Goal: Information Seeking & Learning: Learn about a topic

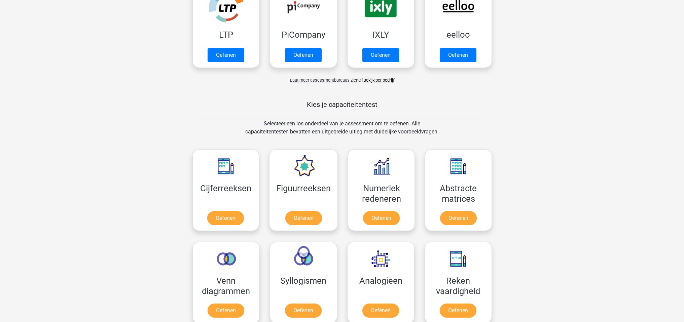
scroll to position [180, 0]
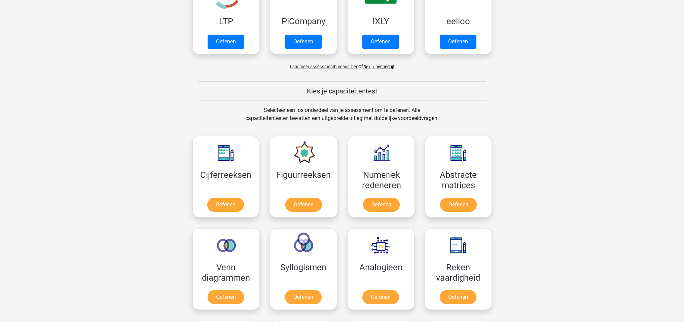
click at [335, 68] on span "Laat meer assessmentbureaus zien" at bounding box center [324, 66] width 68 height 5
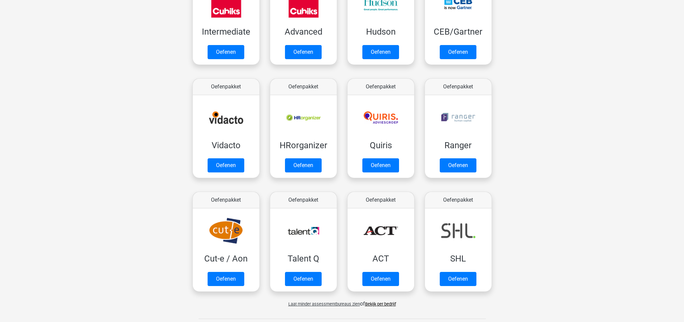
scroll to position [298, 0]
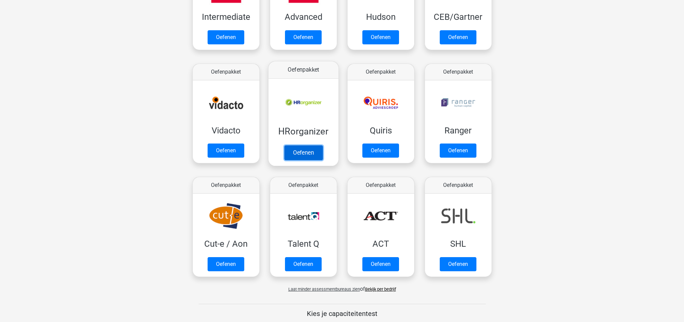
click at [310, 151] on link "Oefenen" at bounding box center [303, 152] width 38 height 15
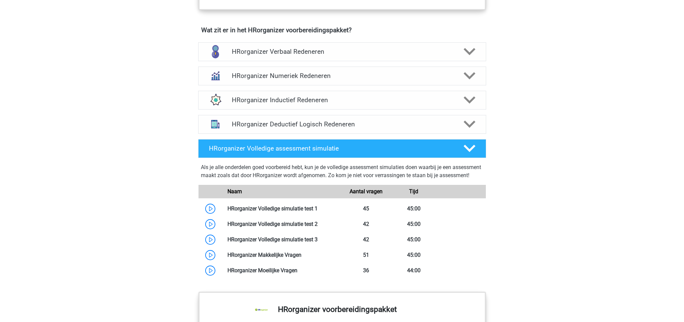
scroll to position [354, 0]
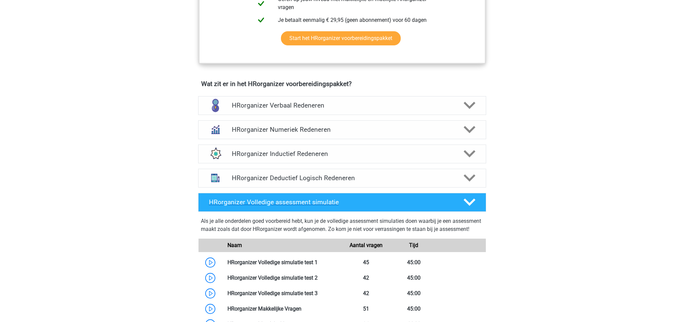
click at [468, 206] on polygon at bounding box center [470, 202] width 12 height 7
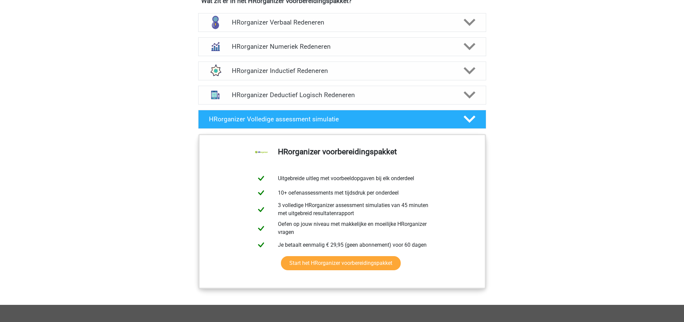
scroll to position [489, 0]
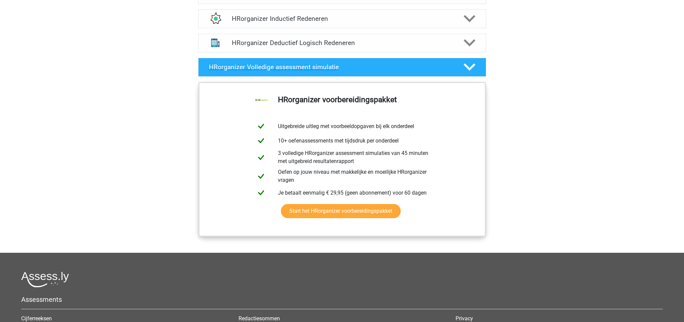
click at [467, 73] on icon at bounding box center [470, 67] width 12 height 12
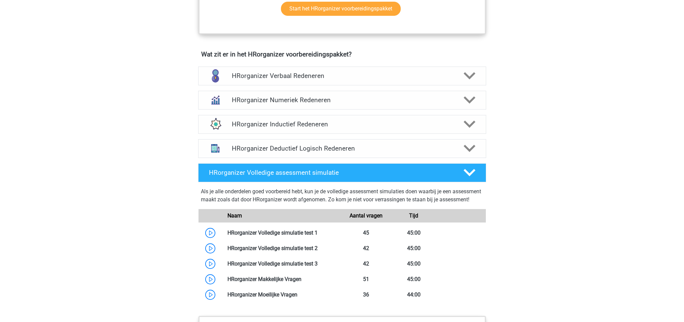
scroll to position [382, 0]
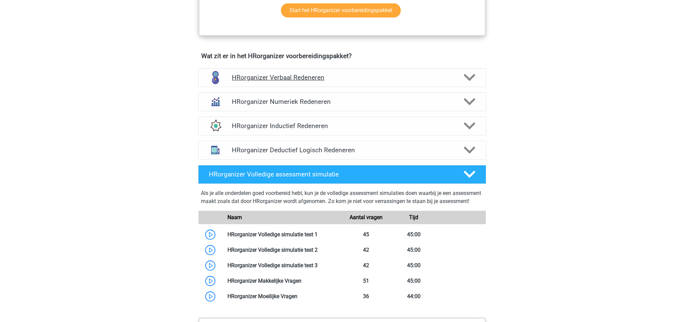
click at [468, 83] on icon at bounding box center [470, 78] width 12 height 12
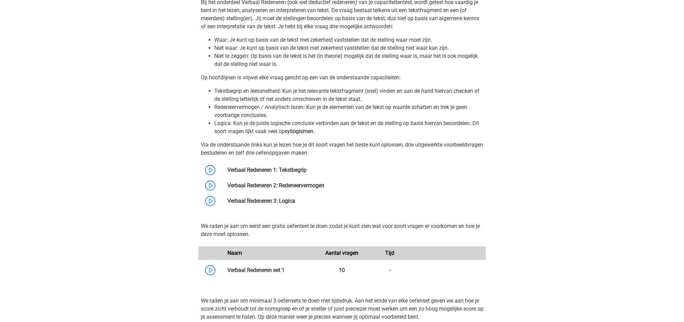
scroll to position [595, 0]
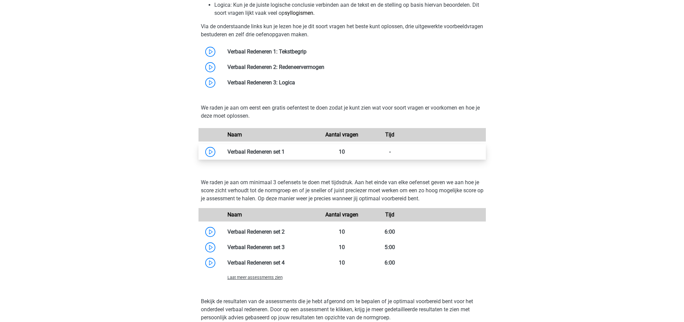
click at [285, 155] on link at bounding box center [285, 152] width 0 height 6
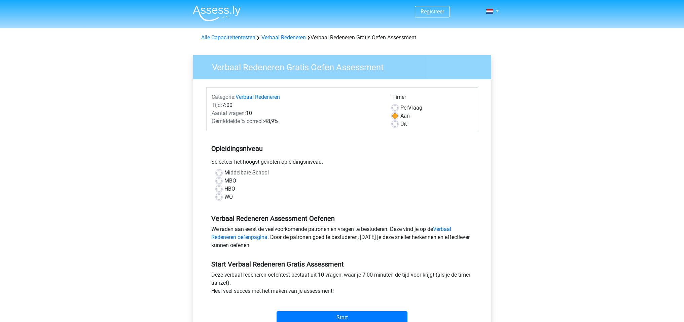
click at [224, 189] on label "HBO" at bounding box center [229, 189] width 11 height 8
click at [221, 189] on input "HBO" at bounding box center [218, 188] width 5 height 7
radio input "true"
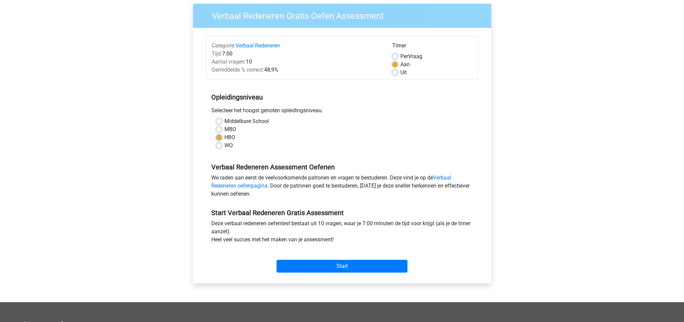
scroll to position [53, 0]
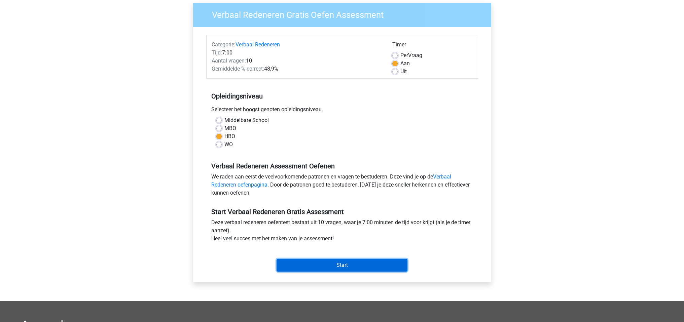
click at [340, 267] on input "Start" at bounding box center [342, 265] width 131 height 13
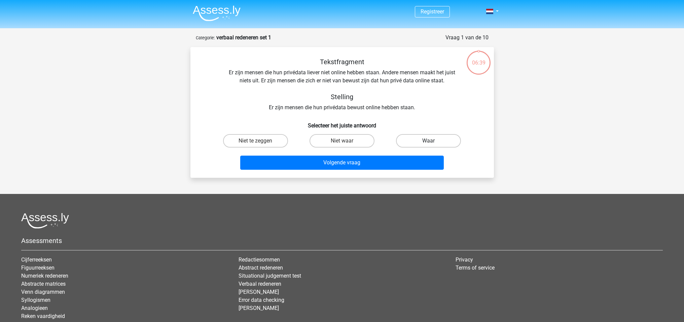
click at [427, 139] on label "Waar" at bounding box center [428, 140] width 65 height 13
click at [429, 141] on input "Waar" at bounding box center [431, 143] width 4 height 4
radio input "true"
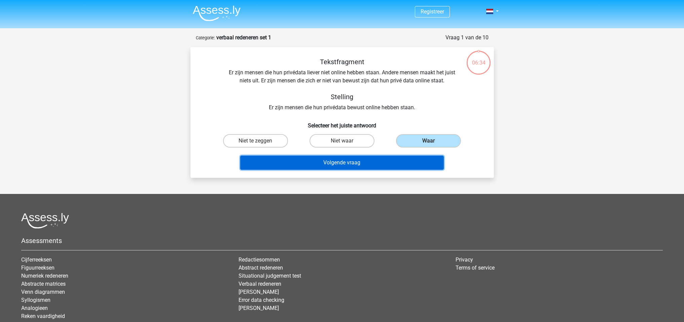
click at [338, 164] on button "Volgende vraag" at bounding box center [342, 163] width 204 height 14
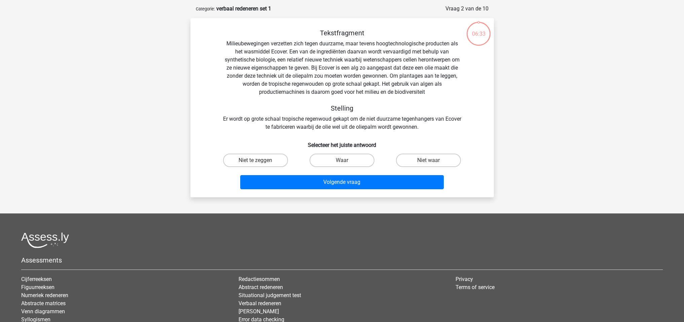
scroll to position [34, 0]
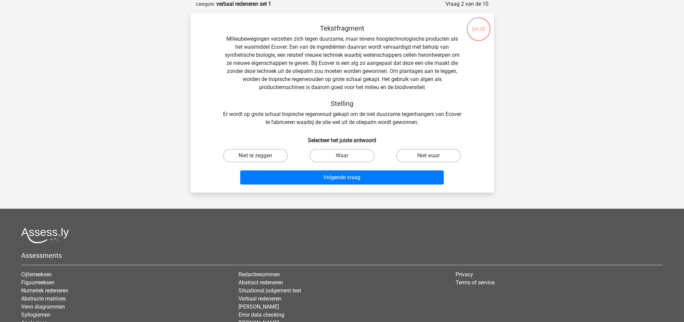
click at [259, 158] on input "Niet te zeggen" at bounding box center [257, 158] width 4 height 4
radio input "true"
click at [352, 154] on label "Waar" at bounding box center [342, 155] width 65 height 13
click at [346, 156] on input "Waar" at bounding box center [344, 158] width 4 height 4
radio input "true"
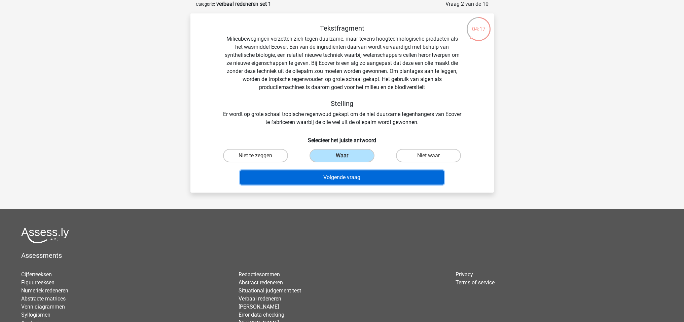
click at [335, 180] on button "Volgende vraag" at bounding box center [342, 178] width 204 height 14
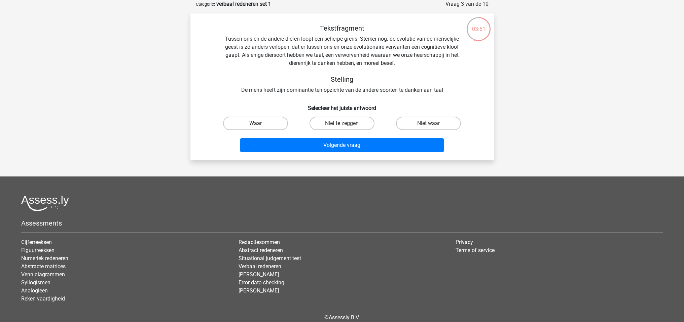
click at [249, 128] on label "Waar" at bounding box center [255, 123] width 65 height 13
click at [255, 128] on input "Waar" at bounding box center [257, 126] width 4 height 4
radio input "true"
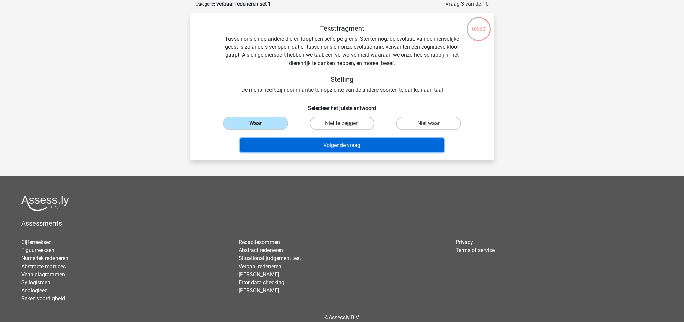
click at [332, 147] on button "Volgende vraag" at bounding box center [342, 145] width 204 height 14
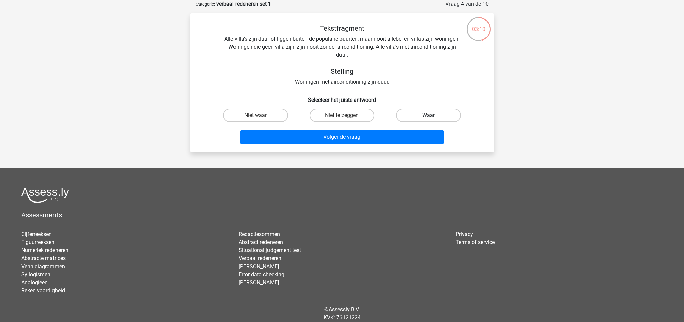
click at [436, 119] on label "Waar" at bounding box center [428, 115] width 65 height 13
click at [433, 119] on input "Waar" at bounding box center [431, 117] width 4 height 4
radio input "true"
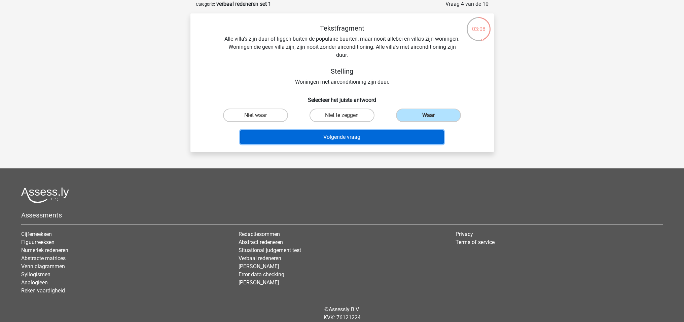
click at [345, 139] on button "Volgende vraag" at bounding box center [342, 137] width 204 height 14
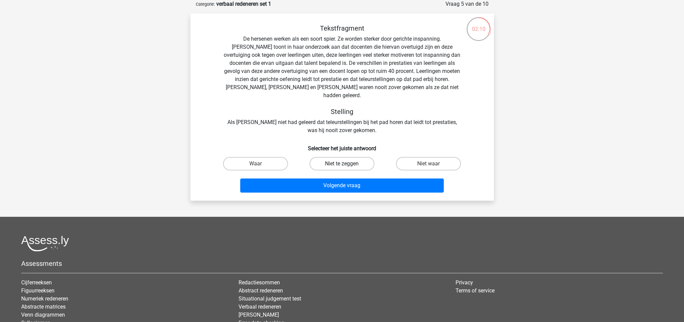
click at [349, 157] on label "Niet te zeggen" at bounding box center [342, 163] width 65 height 13
click at [346, 164] on input "Niet te zeggen" at bounding box center [344, 166] width 4 height 4
radio input "true"
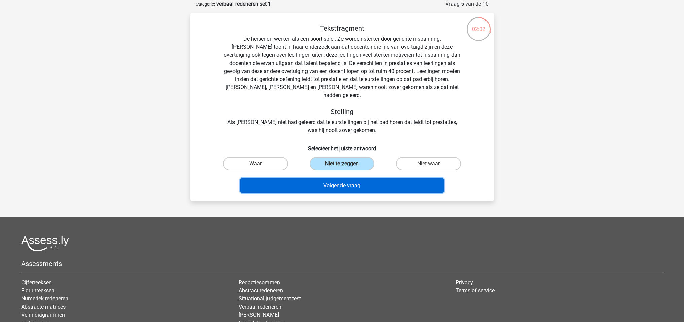
click at [341, 183] on button "Volgende vraag" at bounding box center [342, 186] width 204 height 14
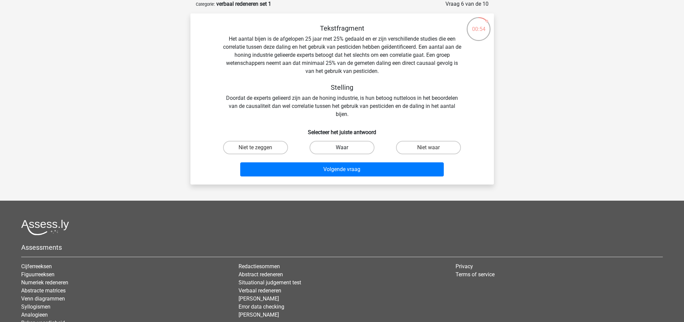
click at [341, 145] on label "Waar" at bounding box center [342, 147] width 65 height 13
click at [342, 148] on input "Waar" at bounding box center [344, 150] width 4 height 4
radio input "true"
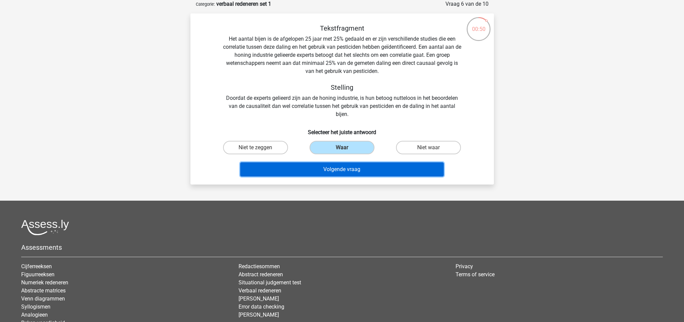
click at [343, 173] on button "Volgende vraag" at bounding box center [342, 170] width 204 height 14
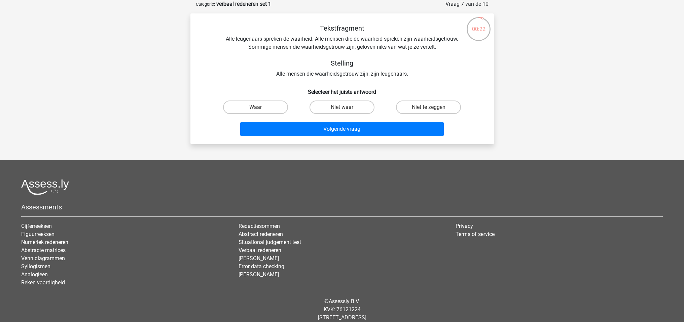
drag, startPoint x: 345, startPoint y: 107, endPoint x: 342, endPoint y: 110, distance: 4.1
click at [344, 108] on div "Niet waar" at bounding box center [342, 107] width 81 height 13
click at [343, 106] on label "Niet waar" at bounding box center [342, 107] width 65 height 13
click at [343, 107] on input "Niet waar" at bounding box center [344, 109] width 4 height 4
radio input "true"
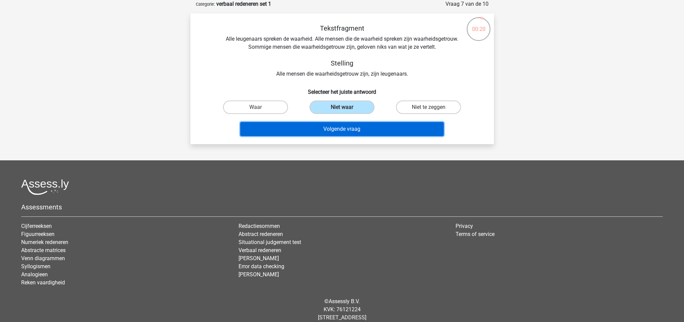
click at [354, 129] on button "Volgende vraag" at bounding box center [342, 129] width 204 height 14
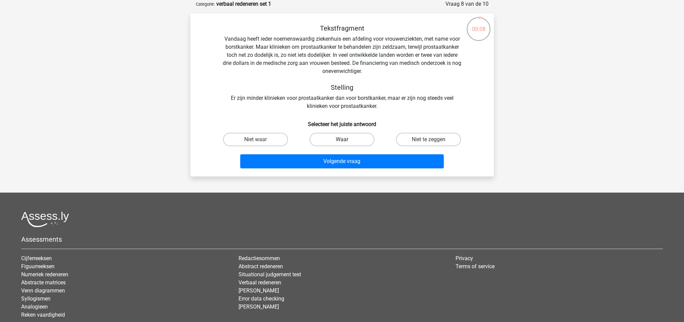
click at [336, 140] on label "Waar" at bounding box center [342, 139] width 65 height 13
click at [342, 140] on input "Waar" at bounding box center [344, 142] width 4 height 4
radio input "true"
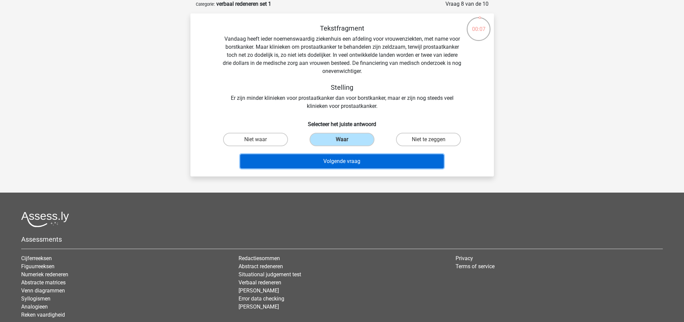
click at [335, 163] on button "Volgende vraag" at bounding box center [342, 161] width 204 height 14
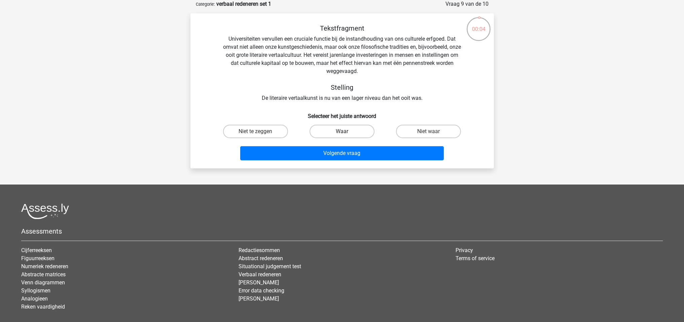
click at [346, 131] on label "Waar" at bounding box center [342, 131] width 65 height 13
click at [346, 132] on input "Waar" at bounding box center [344, 134] width 4 height 4
radio input "true"
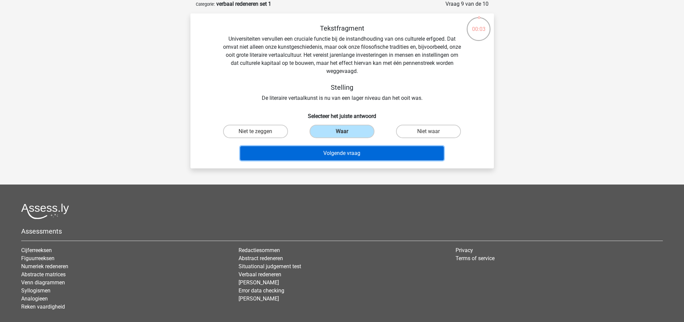
click at [356, 158] on button "Volgende vraag" at bounding box center [342, 153] width 204 height 14
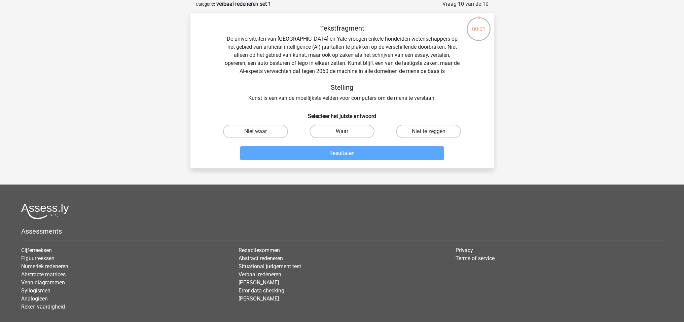
click at [354, 135] on label "Waar" at bounding box center [342, 131] width 65 height 13
click at [346, 135] on input "Waar" at bounding box center [344, 134] width 4 height 4
radio input "true"
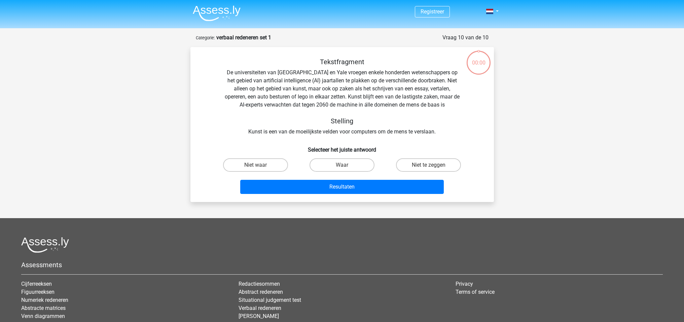
scroll to position [34, 0]
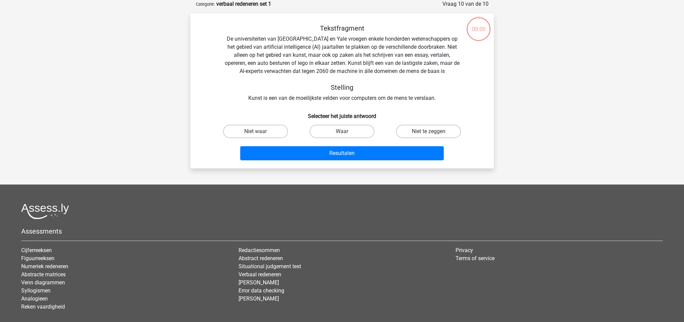
click at [356, 153] on button "Resultaten" at bounding box center [342, 153] width 204 height 14
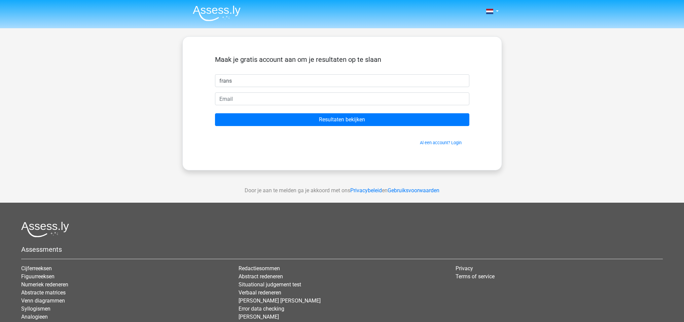
type input "frans"
click at [243, 100] on input "email" at bounding box center [342, 99] width 254 height 13
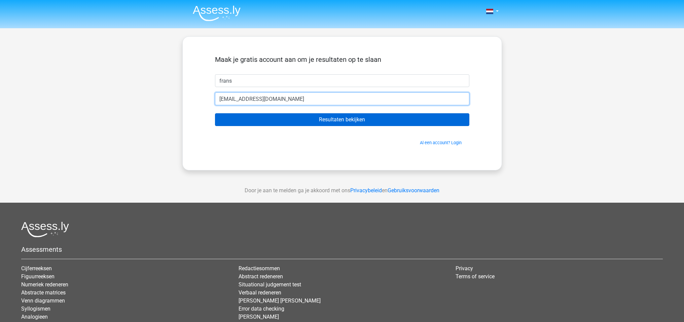
type input "1fransevla@gmail.com"
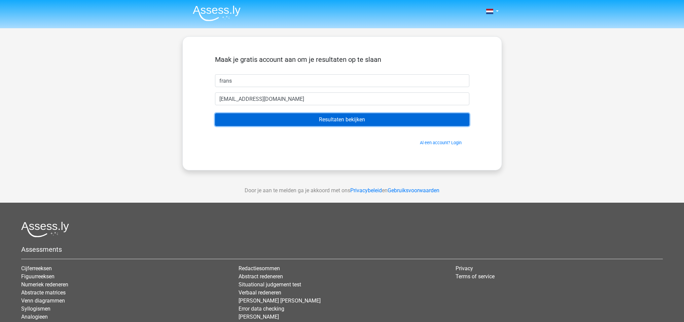
click at [346, 121] on input "Resultaten bekijken" at bounding box center [342, 119] width 254 height 13
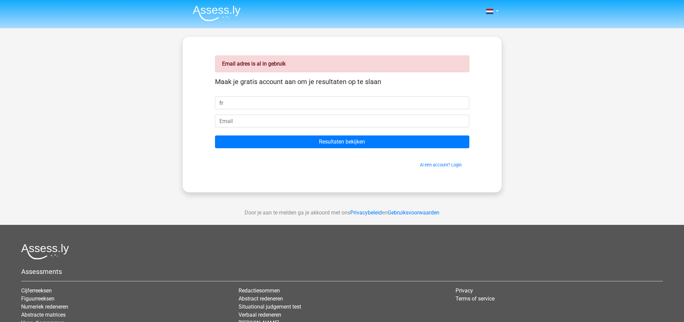
type input "f"
click at [436, 165] on link "Al een account? Login" at bounding box center [441, 165] width 42 height 5
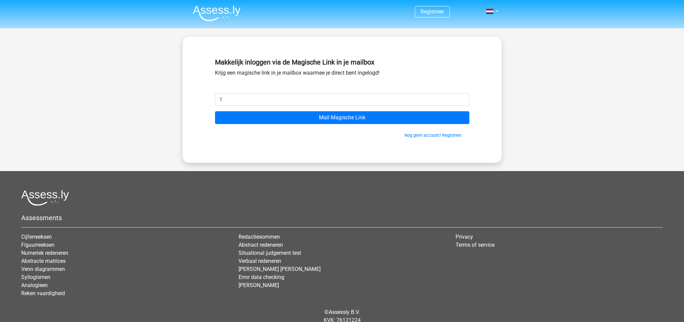
type input "[EMAIL_ADDRESS][DOMAIN_NAME]"
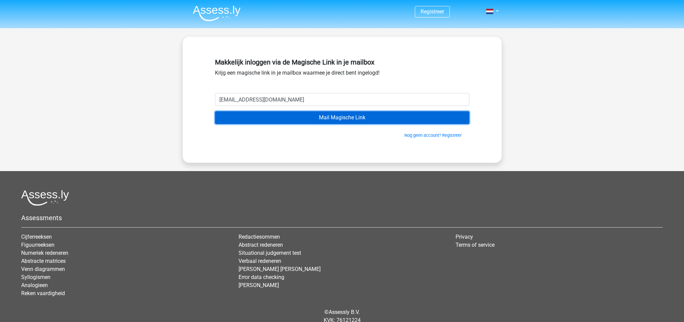
click at [339, 119] on input "Mail Magische Link" at bounding box center [342, 117] width 254 height 13
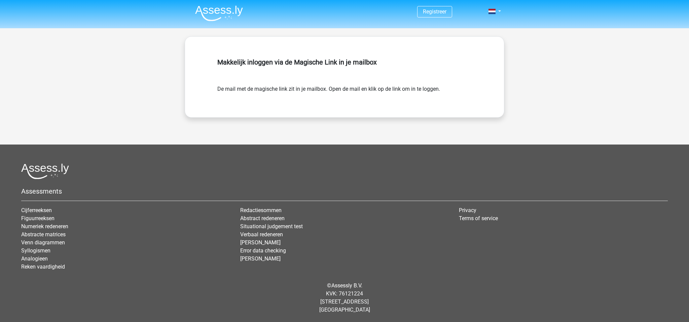
click at [533, 107] on div "Registreer" at bounding box center [344, 152] width 689 height 304
click at [441, 16] on span "Registreer" at bounding box center [434, 11] width 35 height 11
click at [439, 13] on link "Registreer" at bounding box center [435, 11] width 24 height 6
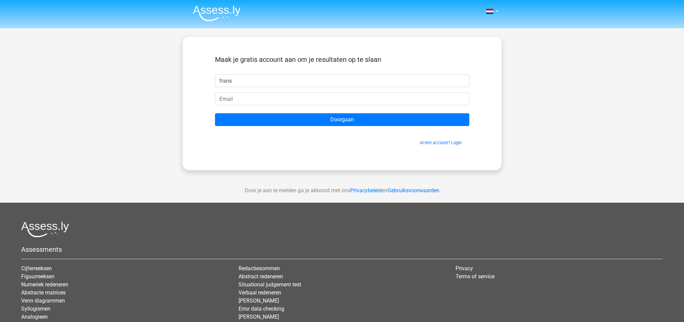
type input "frans"
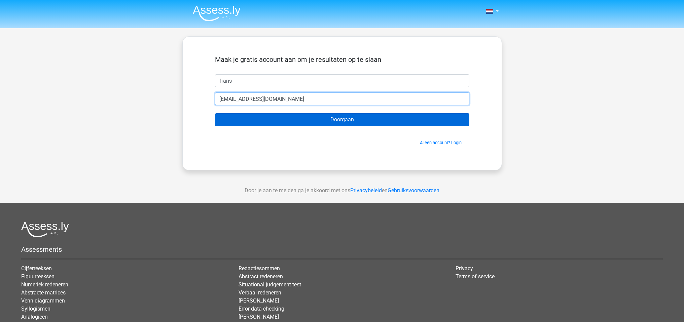
type input "[EMAIL_ADDRESS][DOMAIN_NAME]"
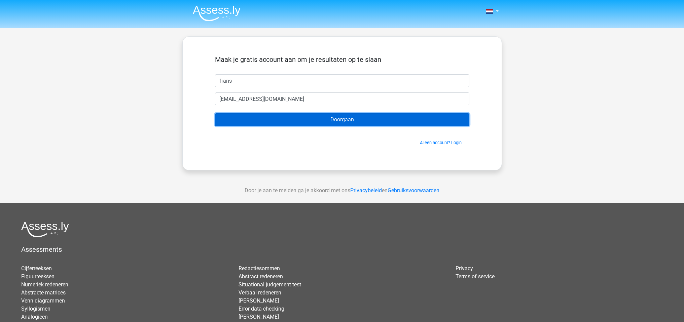
click at [350, 119] on input "Doorgaan" at bounding box center [342, 119] width 254 height 13
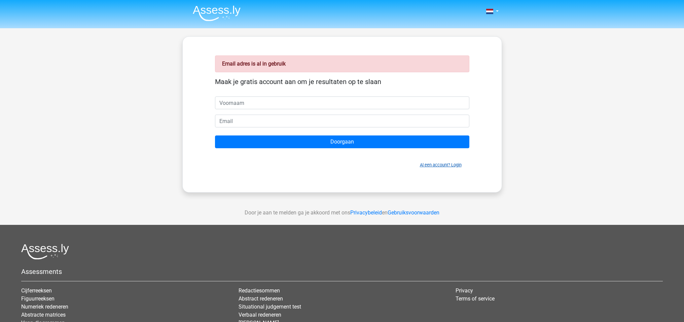
click at [434, 165] on link "Al een account? Login" at bounding box center [441, 165] width 42 height 5
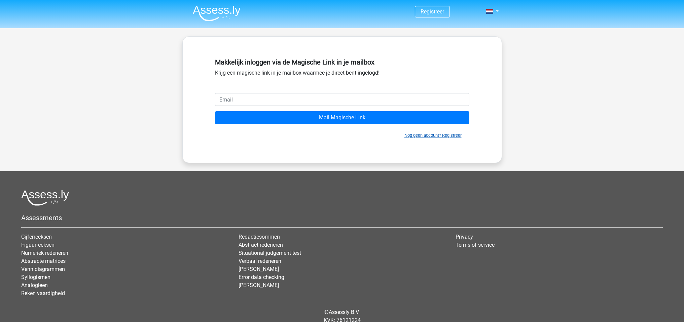
click at [442, 136] on link "Nog geen account? Registreer" at bounding box center [433, 135] width 57 height 5
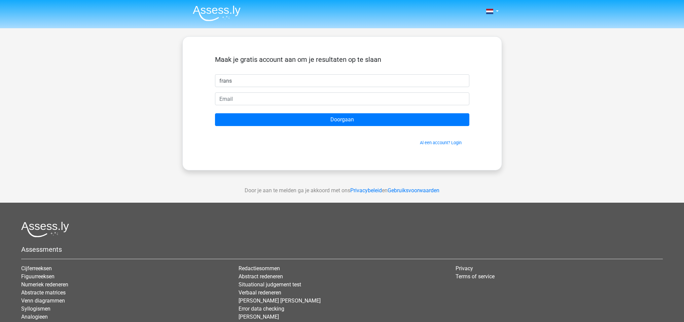
type input "frans"
click at [239, 100] on input "email" at bounding box center [342, 99] width 254 height 13
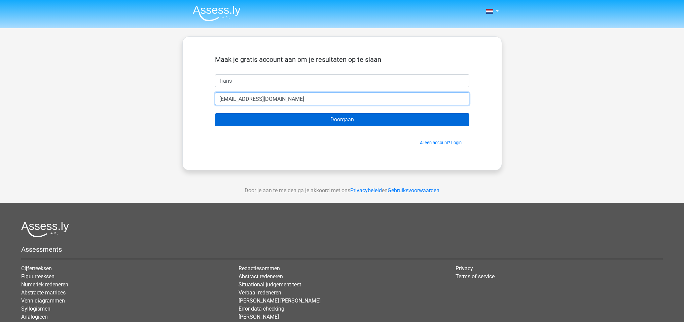
type input "fam.montenij@gmail.com"
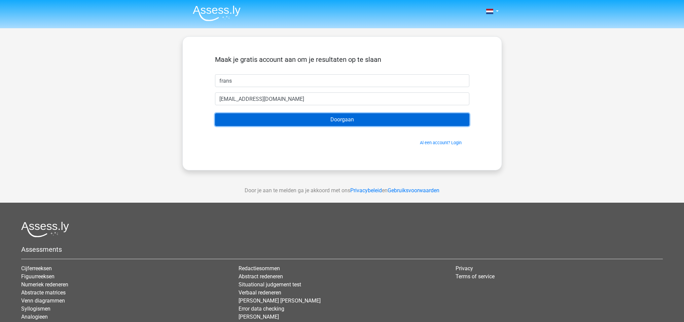
click at [347, 120] on input "Doorgaan" at bounding box center [342, 119] width 254 height 13
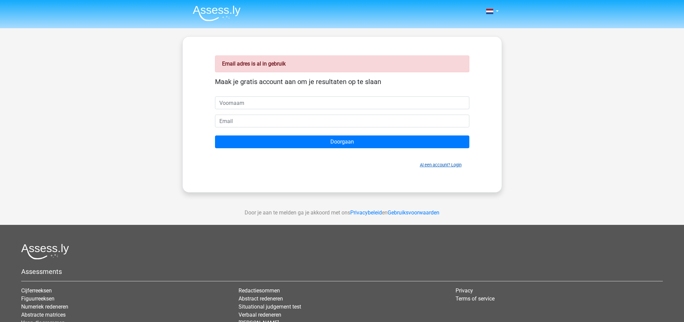
click at [434, 164] on link "Al een account? Login" at bounding box center [441, 165] width 42 height 5
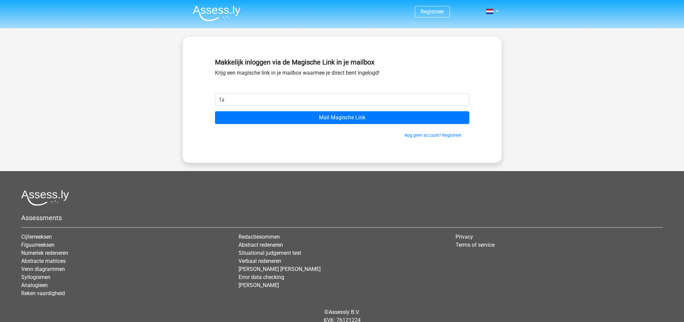
type input "[EMAIL_ADDRESS][DOMAIN_NAME]"
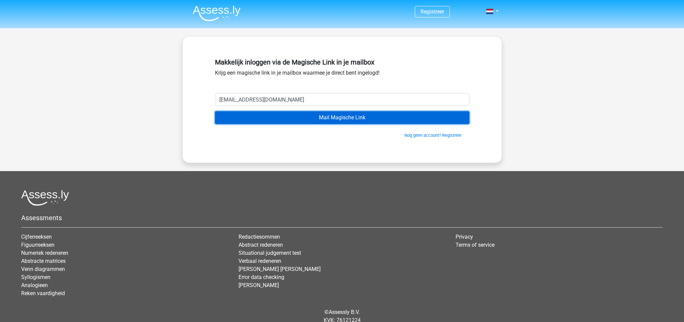
click at [342, 117] on input "Mail Magische Link" at bounding box center [342, 117] width 254 height 13
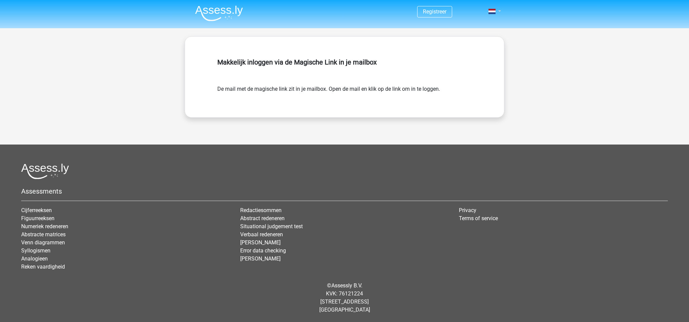
click at [499, 12] on link at bounding box center [492, 11] width 13 height 8
click at [540, 29] on div "Registreer" at bounding box center [344, 152] width 689 height 304
click at [427, 14] on link "Registreer" at bounding box center [435, 11] width 24 height 6
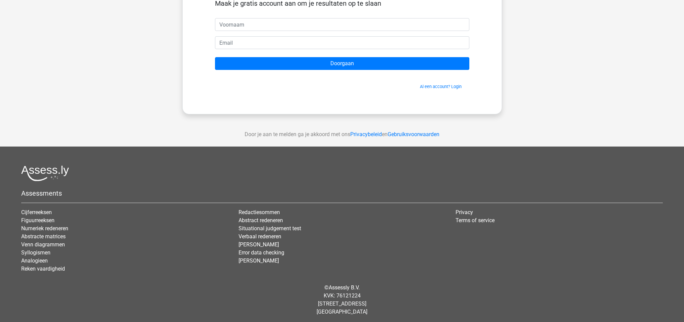
scroll to position [55, 0]
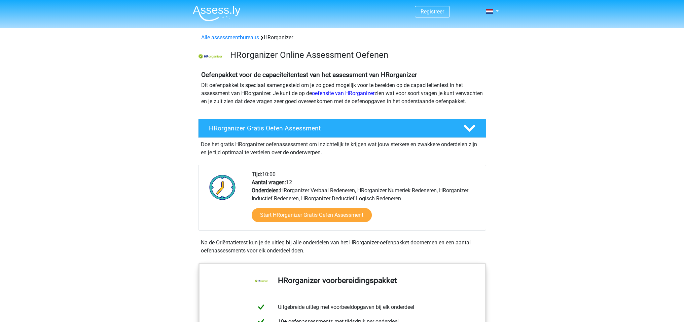
scroll to position [595, 0]
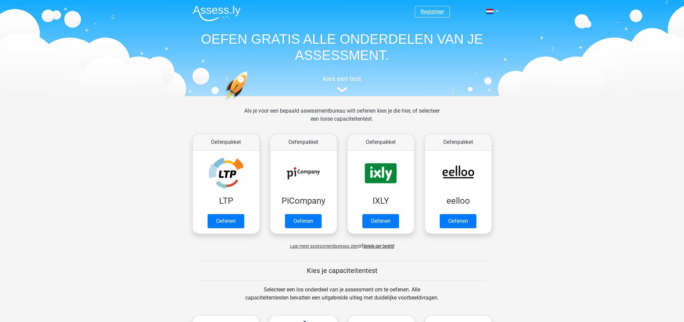
click at [426, 11] on link "Registreer" at bounding box center [433, 11] width 24 height 6
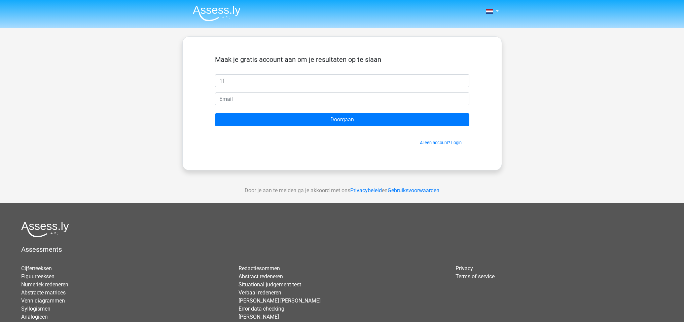
type input "1"
type input "Frans"
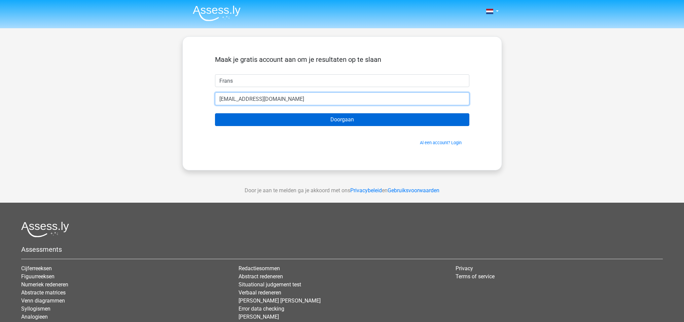
type input "1fransevla@gmail.com"
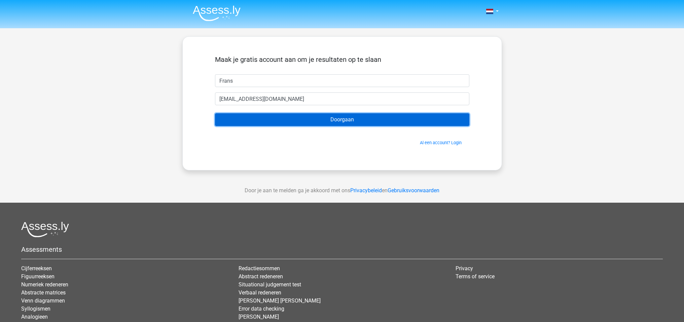
click at [336, 125] on input "Doorgaan" at bounding box center [342, 119] width 254 height 13
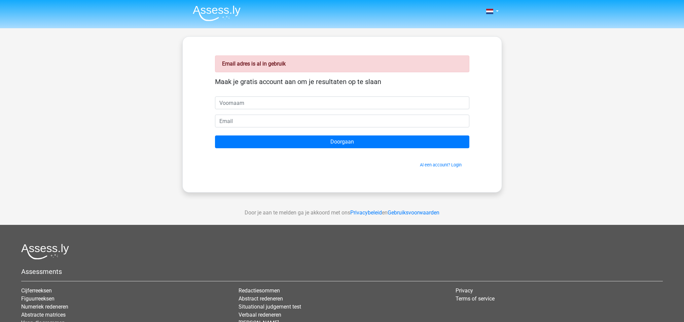
click at [270, 64] on strong "Email adres is al in gebruik" at bounding box center [254, 64] width 64 height 6
click at [496, 10] on link at bounding box center [490, 11] width 13 height 8
click at [479, 24] on link "Nederlands" at bounding box center [473, 27] width 46 height 11
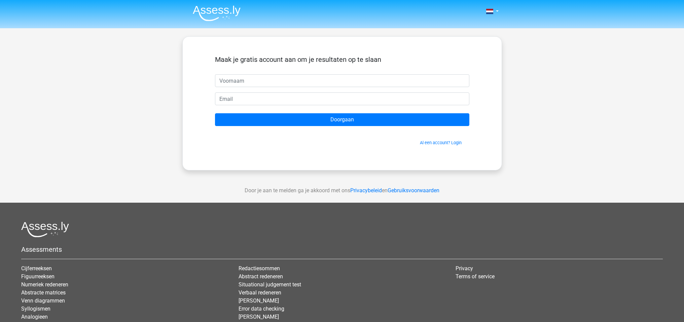
scroll to position [58, 0]
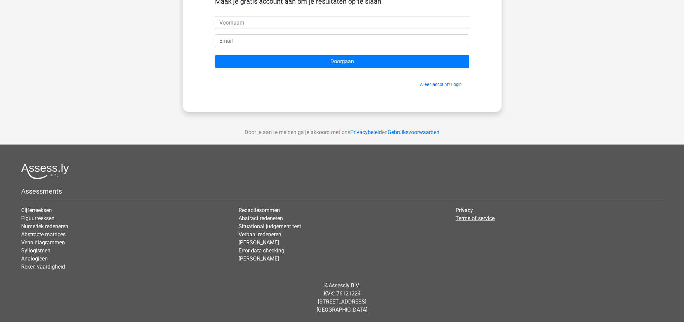
click at [464, 218] on link "Terms of service" at bounding box center [475, 218] width 39 height 6
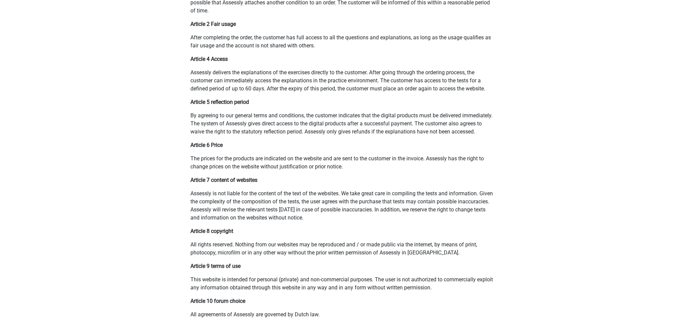
scroll to position [317, 0]
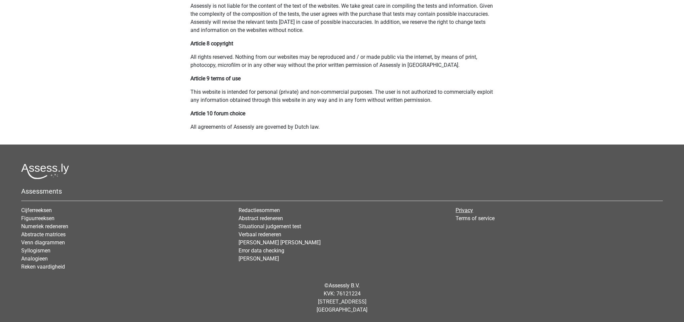
click at [462, 212] on link "Privacy" at bounding box center [465, 210] width 18 height 6
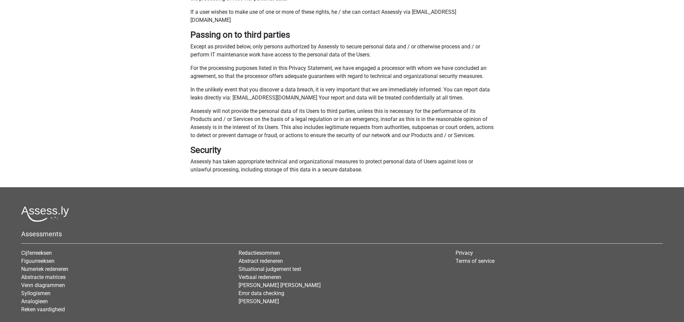
scroll to position [465, 0]
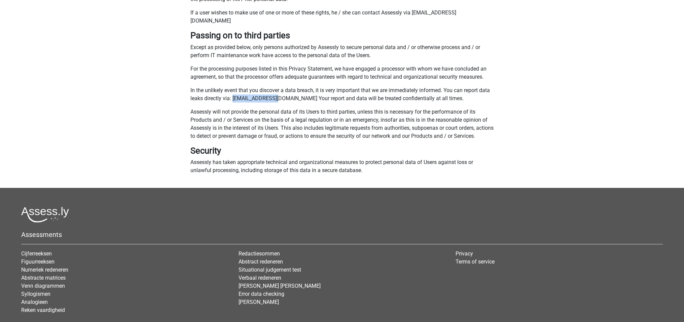
drag, startPoint x: 233, startPoint y: 90, endPoint x: 274, endPoint y: 90, distance: 41.1
click at [274, 90] on p "In the unlikely event that you discover a data breach, it is very important tha…" at bounding box center [343, 94] width 304 height 16
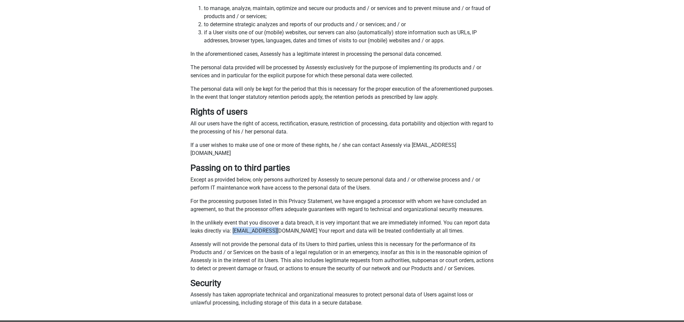
scroll to position [311, 0]
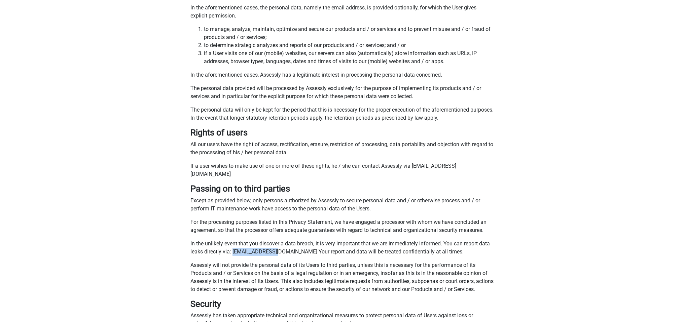
copy p "[EMAIL_ADDRESS][DOMAIN_NAME]"
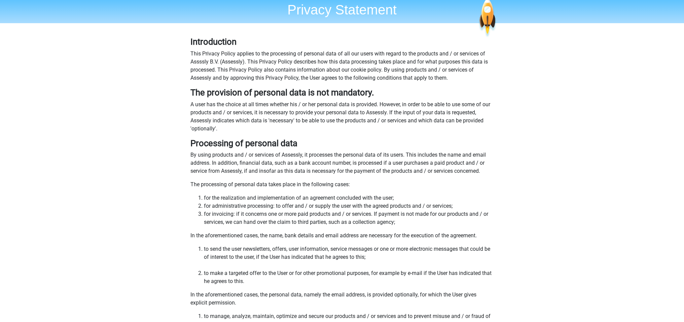
scroll to position [0, 0]
